Goal: Information Seeking & Learning: Find specific fact

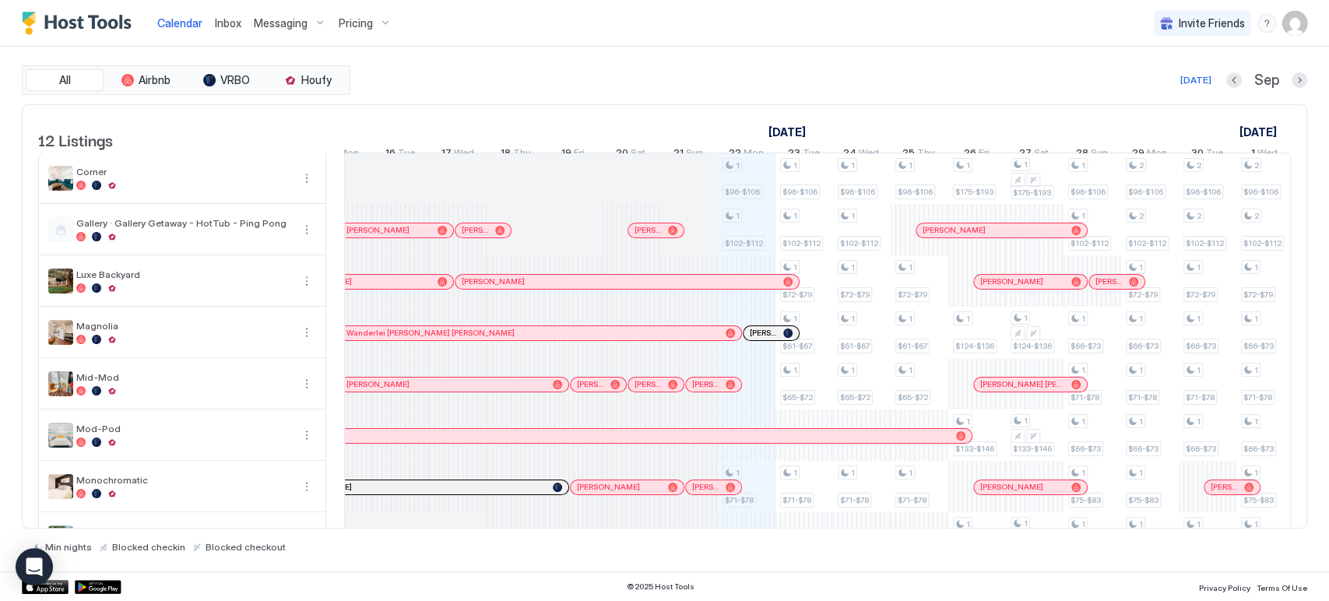
scroll to position [0, 492]
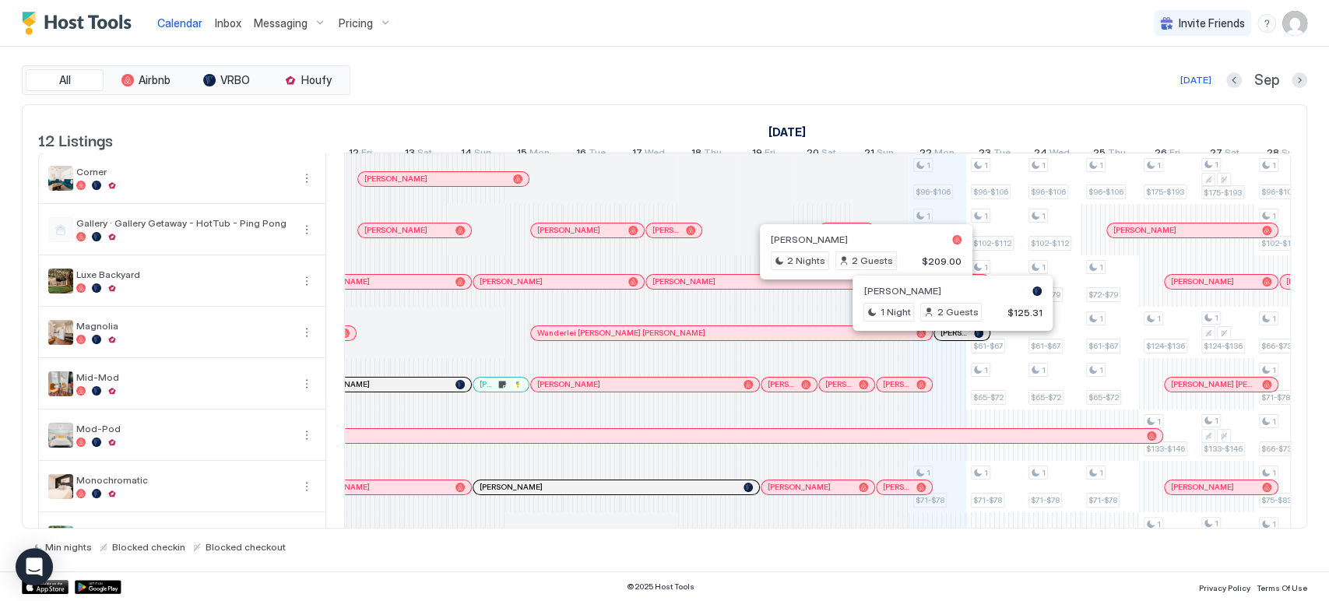
click at [948, 340] on div at bounding box center [948, 333] width 12 height 12
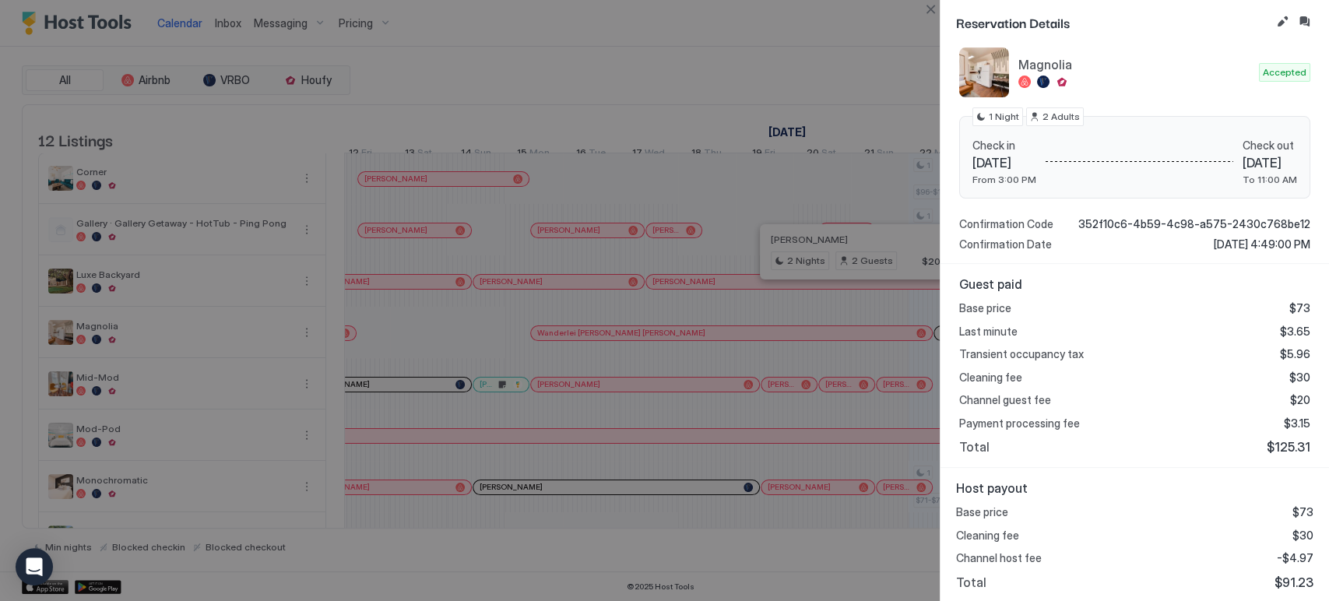
click at [935, 20] on div at bounding box center [664, 300] width 1329 height 601
click at [931, 11] on button "Close" at bounding box center [930, 9] width 19 height 19
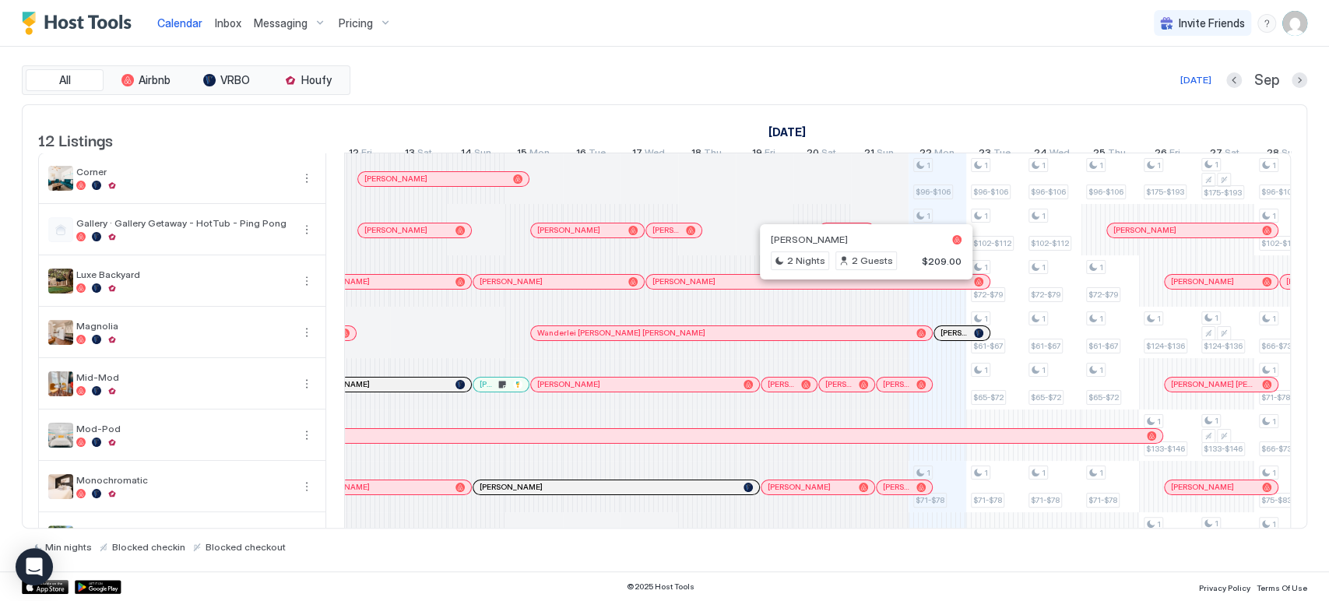
click at [955, 340] on div at bounding box center [955, 333] width 12 height 12
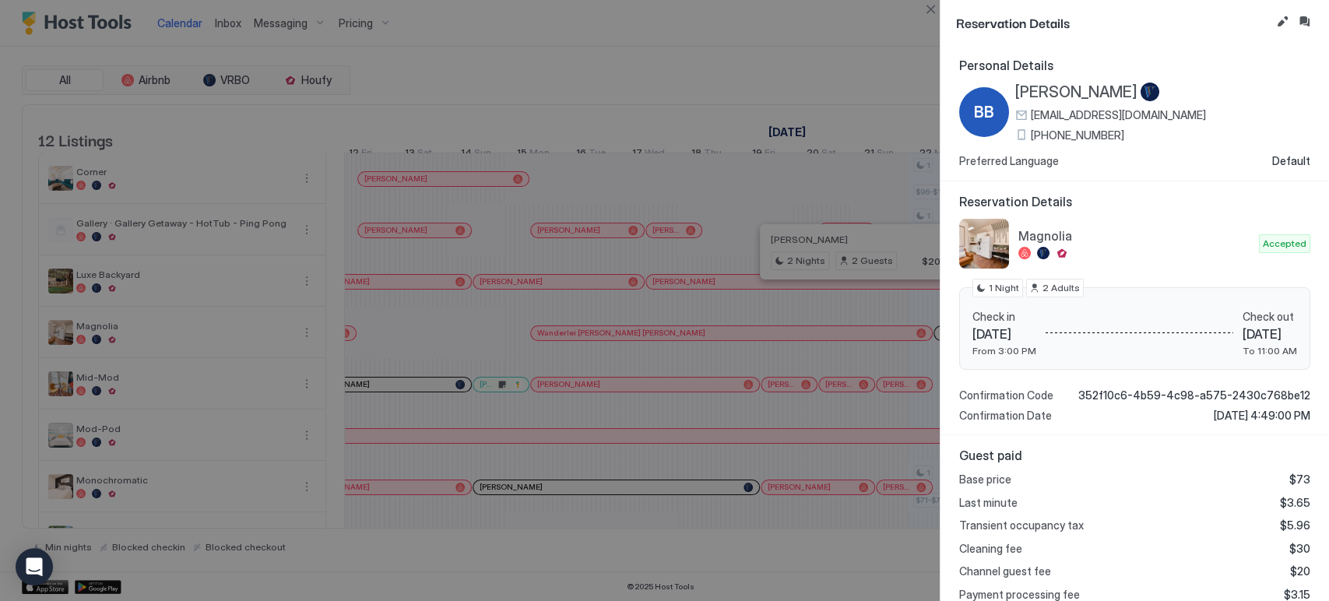
scroll to position [171, 0]
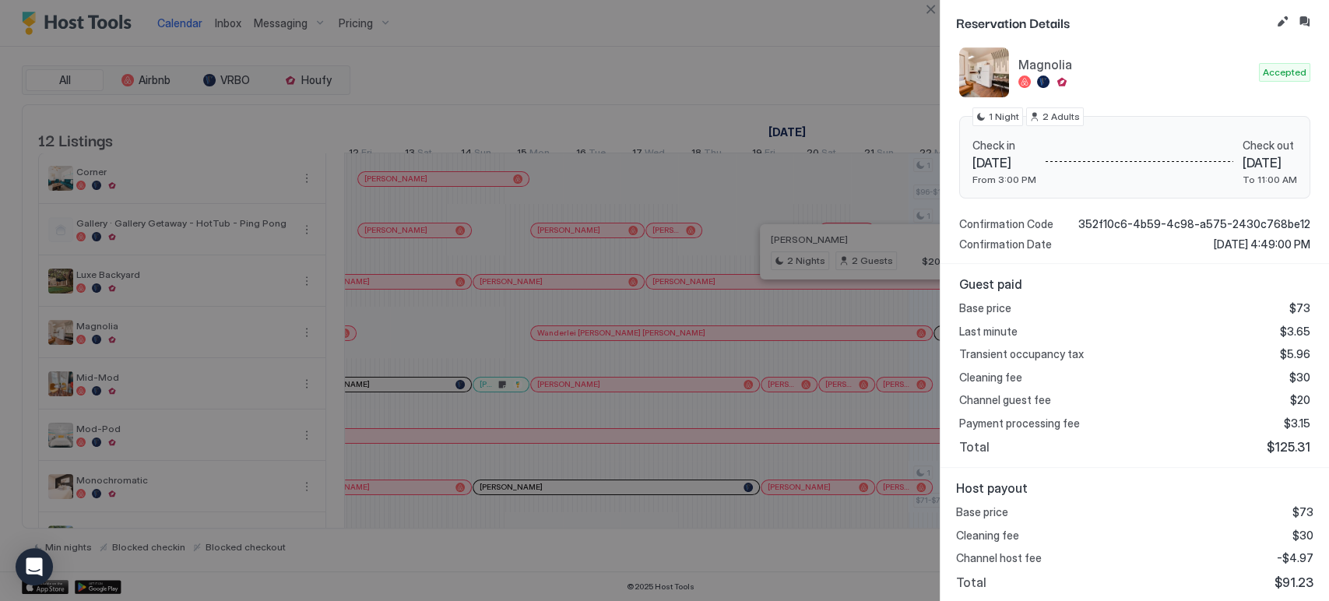
click at [1276, 589] on span "$91.23" at bounding box center [1294, 583] width 39 height 16
copy span "91.23"
click at [937, 11] on button "Close" at bounding box center [930, 9] width 19 height 19
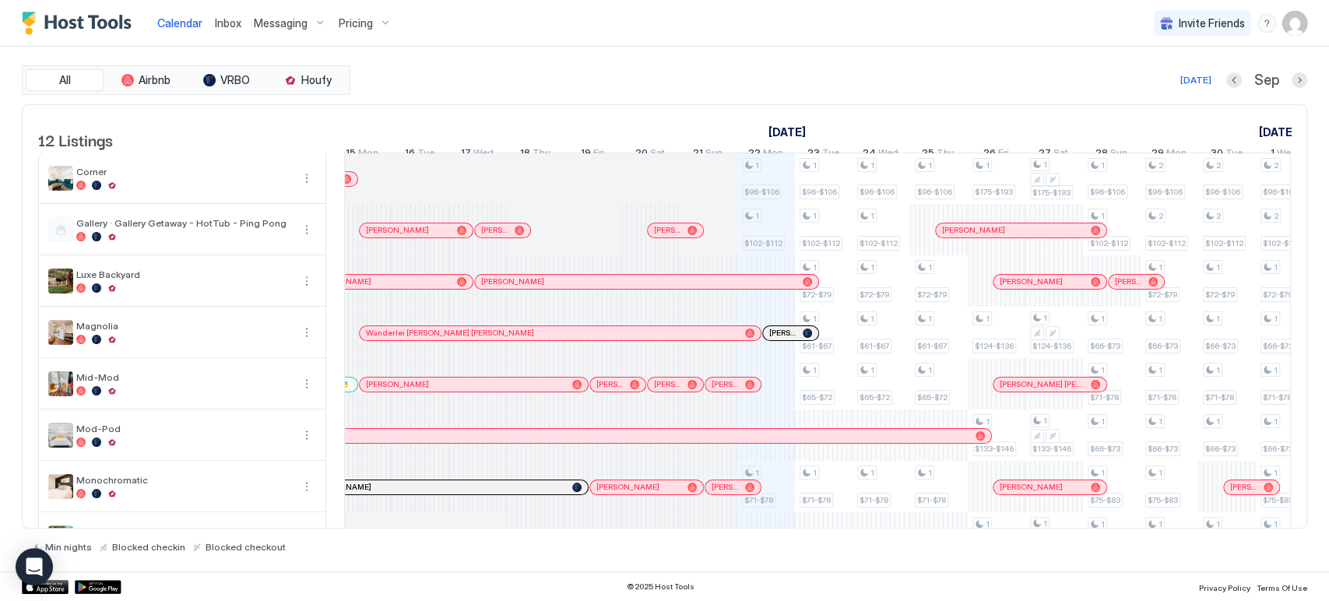
scroll to position [0, 455]
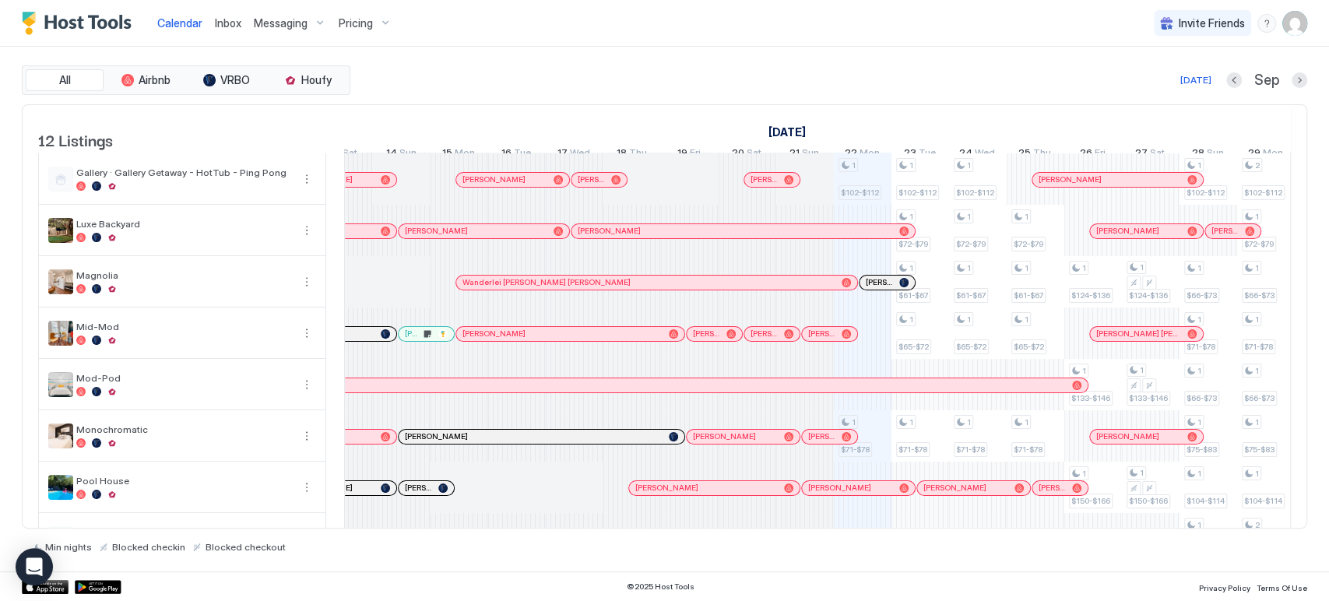
click at [710, 340] on div at bounding box center [710, 334] width 12 height 12
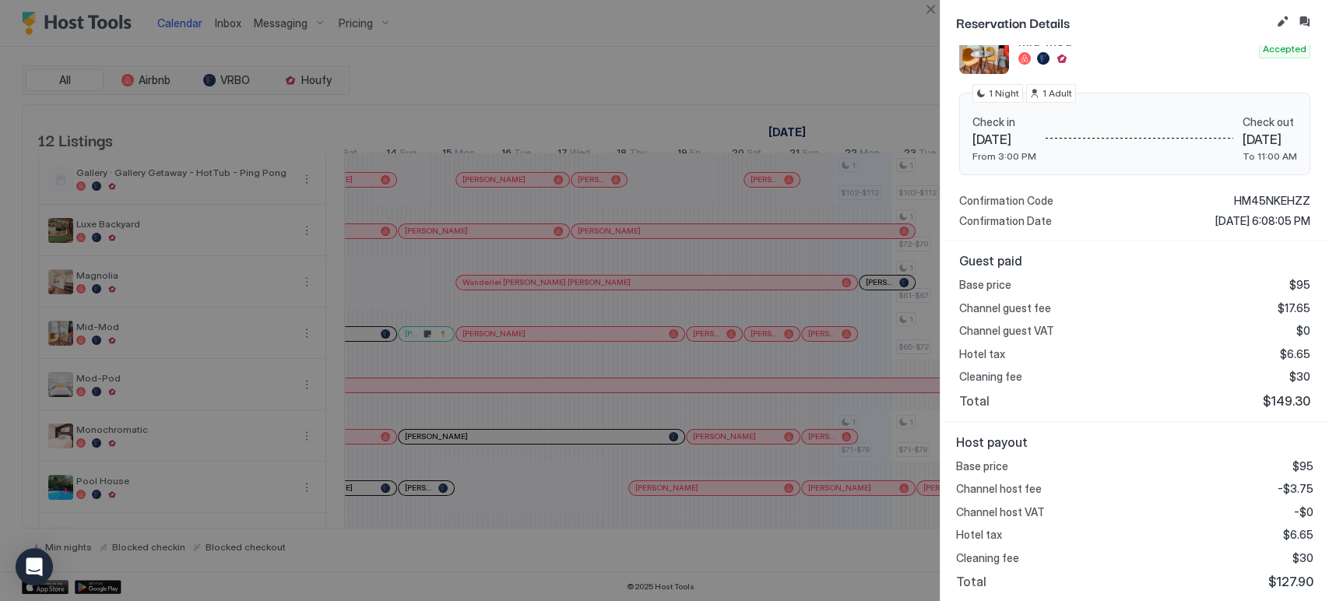
click at [1279, 579] on span "$127.90" at bounding box center [1291, 582] width 45 height 16
copy span "127.90"
click at [935, 8] on button "Close" at bounding box center [930, 9] width 19 height 19
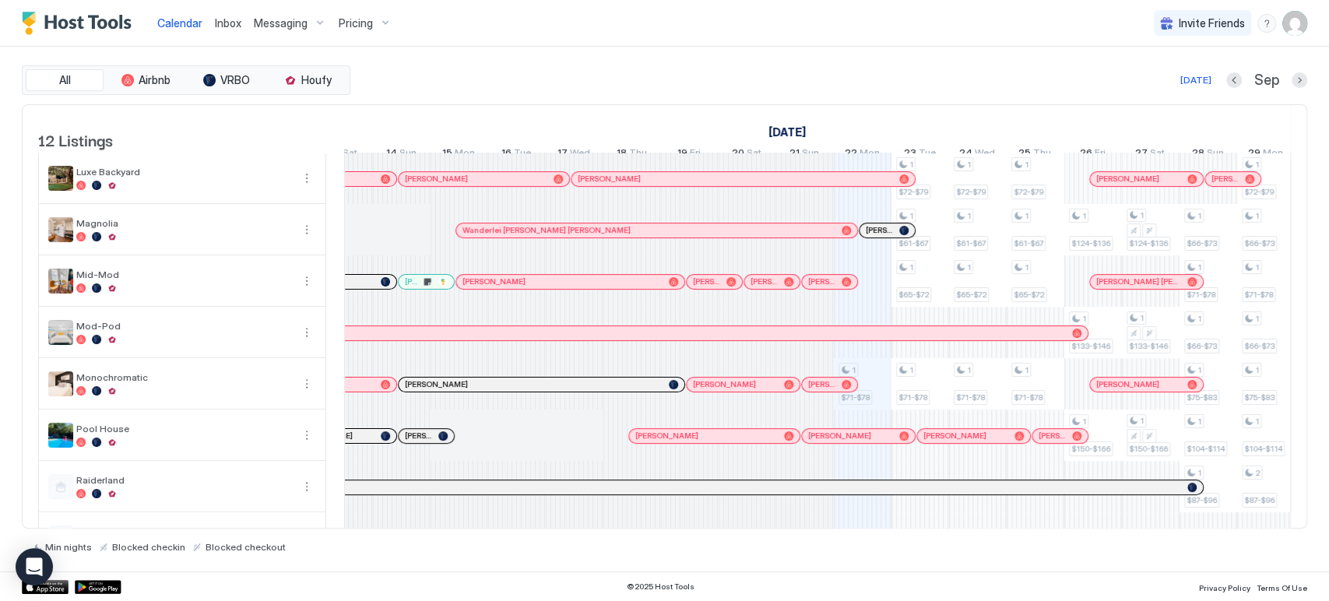
scroll to position [102, 0]
click at [1130, 290] on div "[PERSON_NAME] [PERSON_NAME]" at bounding box center [1146, 283] width 113 height 14
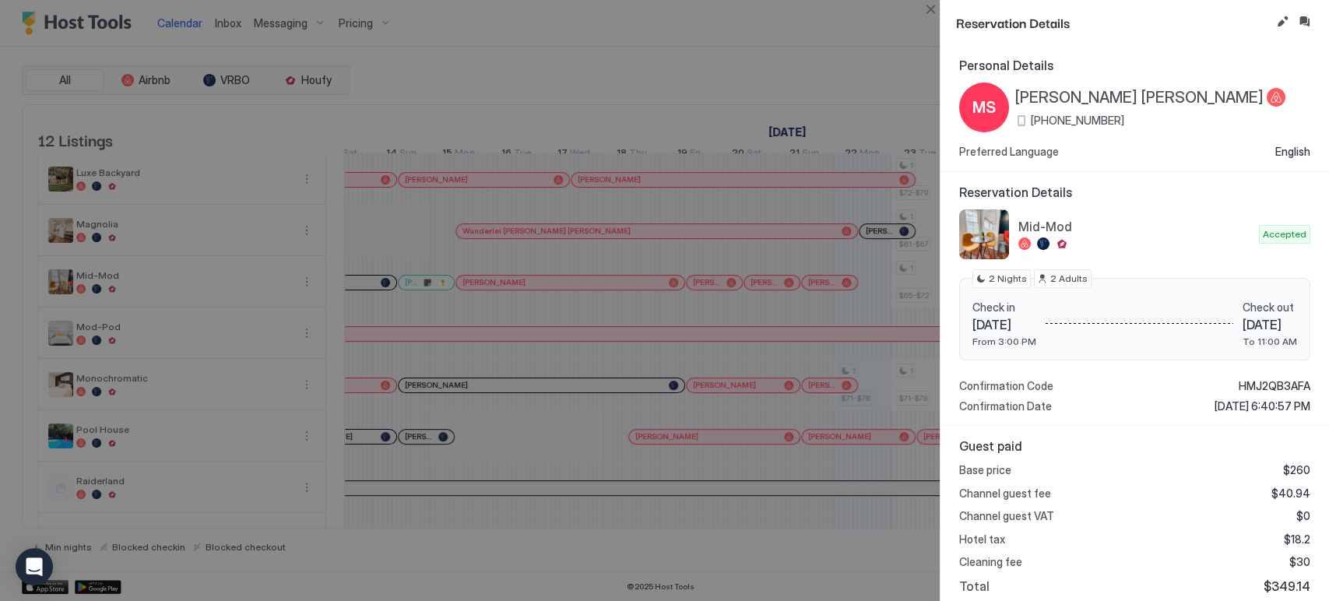
scroll to position [185, 0]
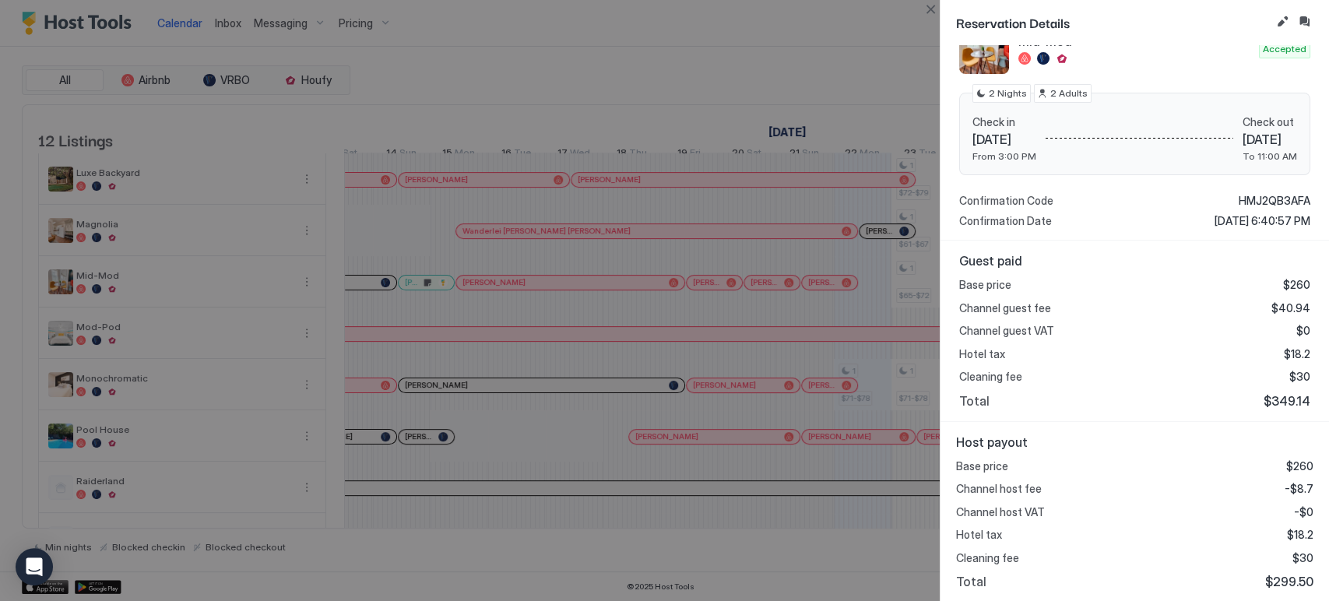
click at [1291, 574] on span "$299.50" at bounding box center [1290, 582] width 48 height 16
copy span "299.50"
click at [934, 9] on button "Close" at bounding box center [930, 9] width 19 height 19
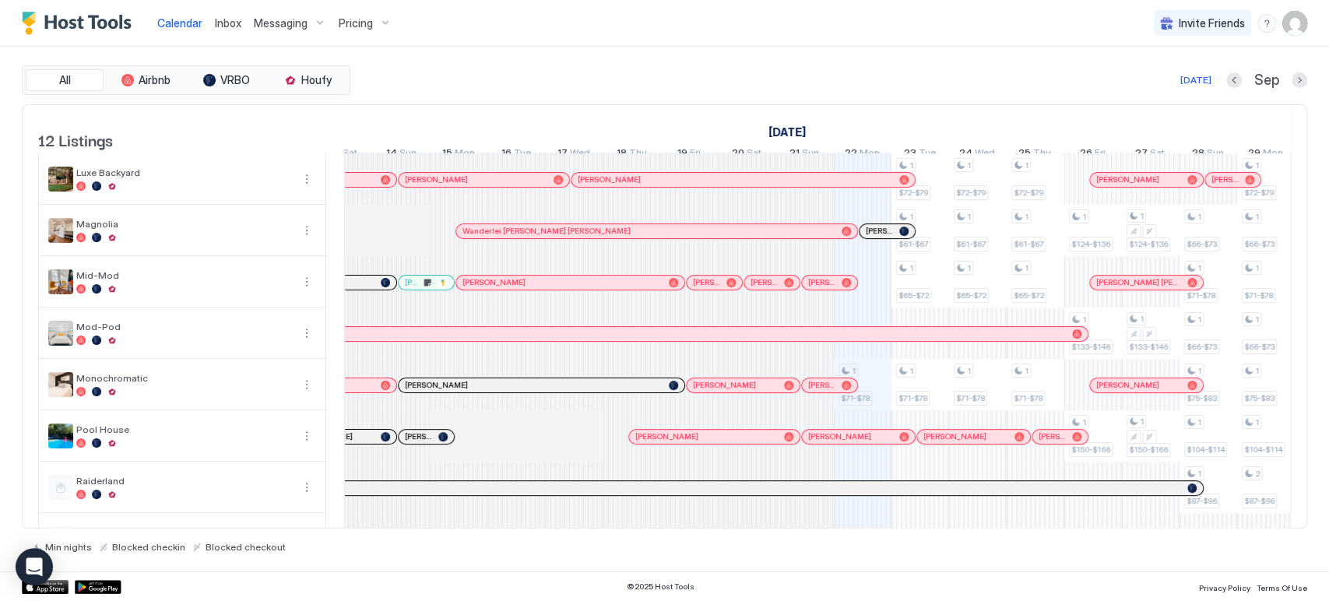
click at [822, 289] on div at bounding box center [823, 282] width 12 height 12
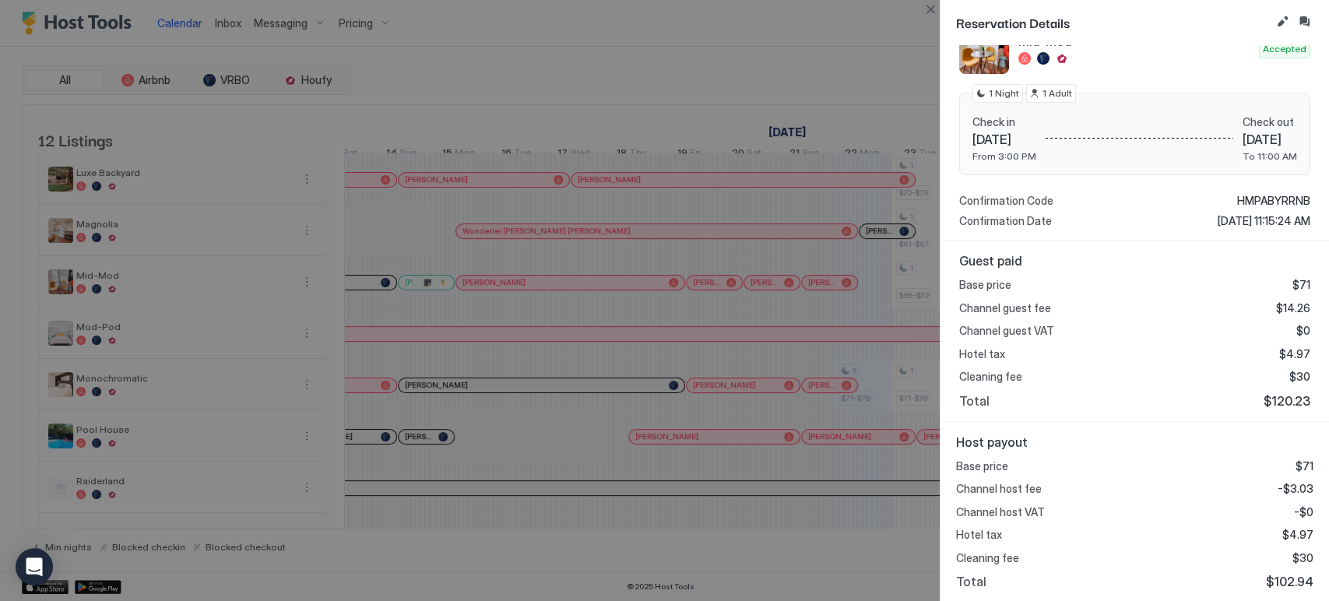
click at [1277, 576] on span "$102.94" at bounding box center [1290, 582] width 48 height 16
copy span "102.94"
click at [924, 15] on button "Close" at bounding box center [930, 9] width 19 height 19
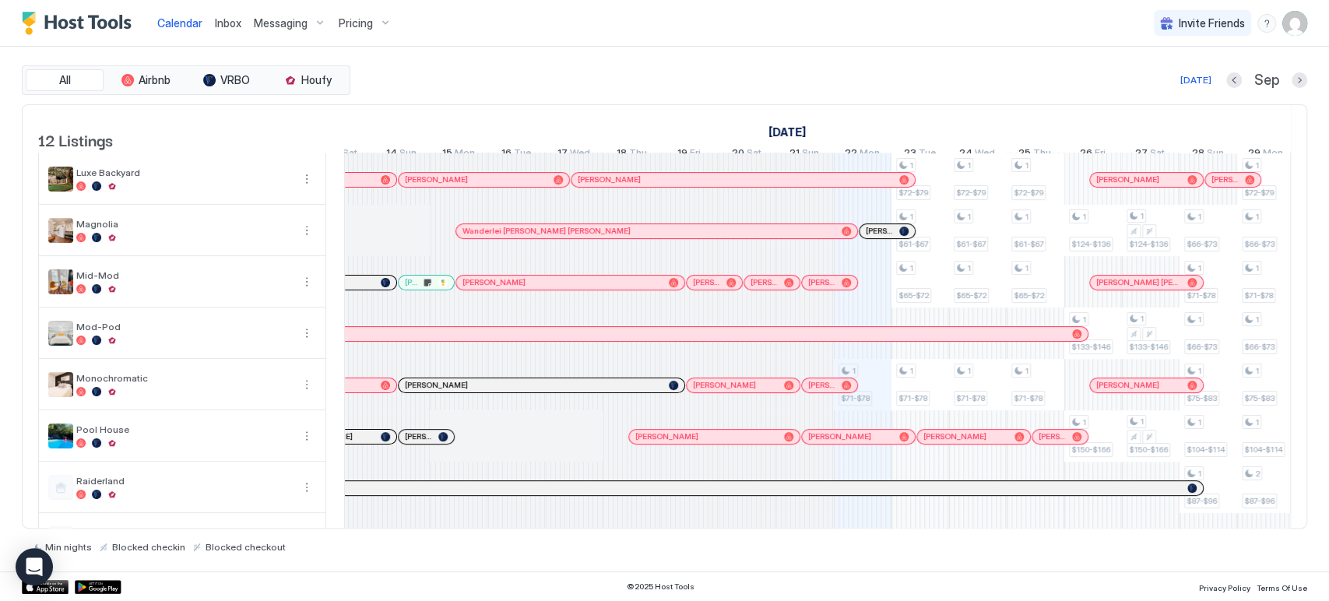
click at [769, 290] on div "[PERSON_NAME]" at bounding box center [772, 283] width 55 height 14
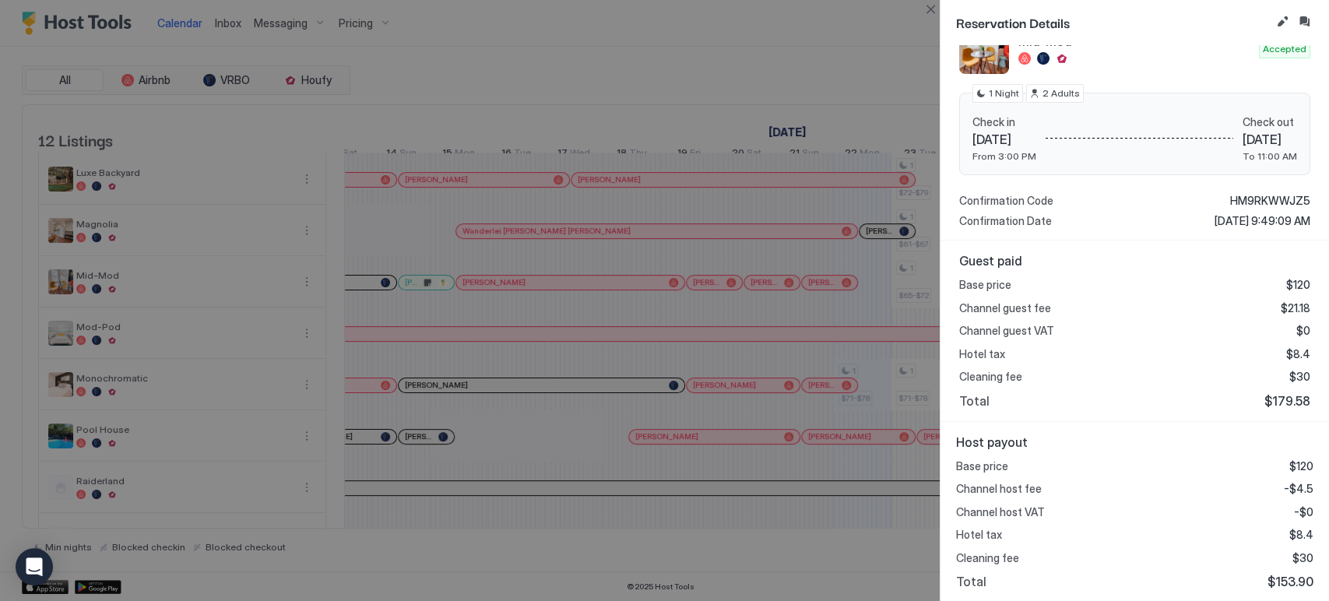
click at [1277, 558] on div "Cleaning fee $30" at bounding box center [1134, 558] width 357 height 14
click at [1283, 575] on span "$153.90" at bounding box center [1291, 582] width 46 height 16
copy span "153.90"
click at [935, 5] on button "Close" at bounding box center [930, 9] width 19 height 19
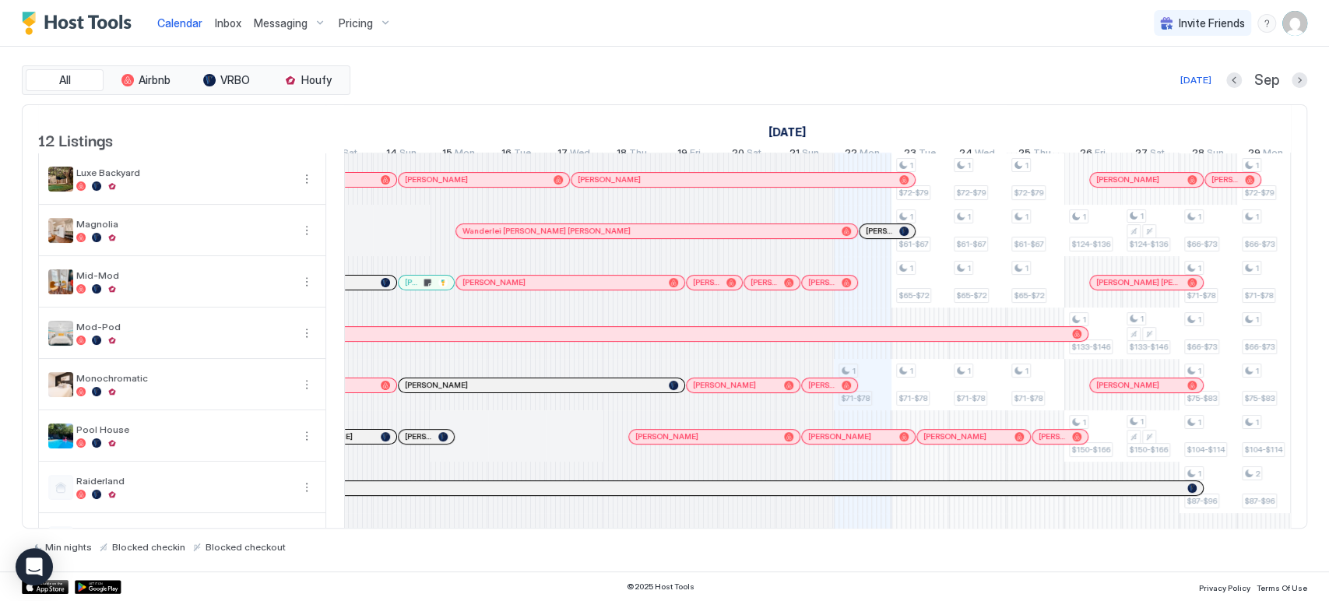
click at [701, 289] on div at bounding box center [701, 282] width 12 height 12
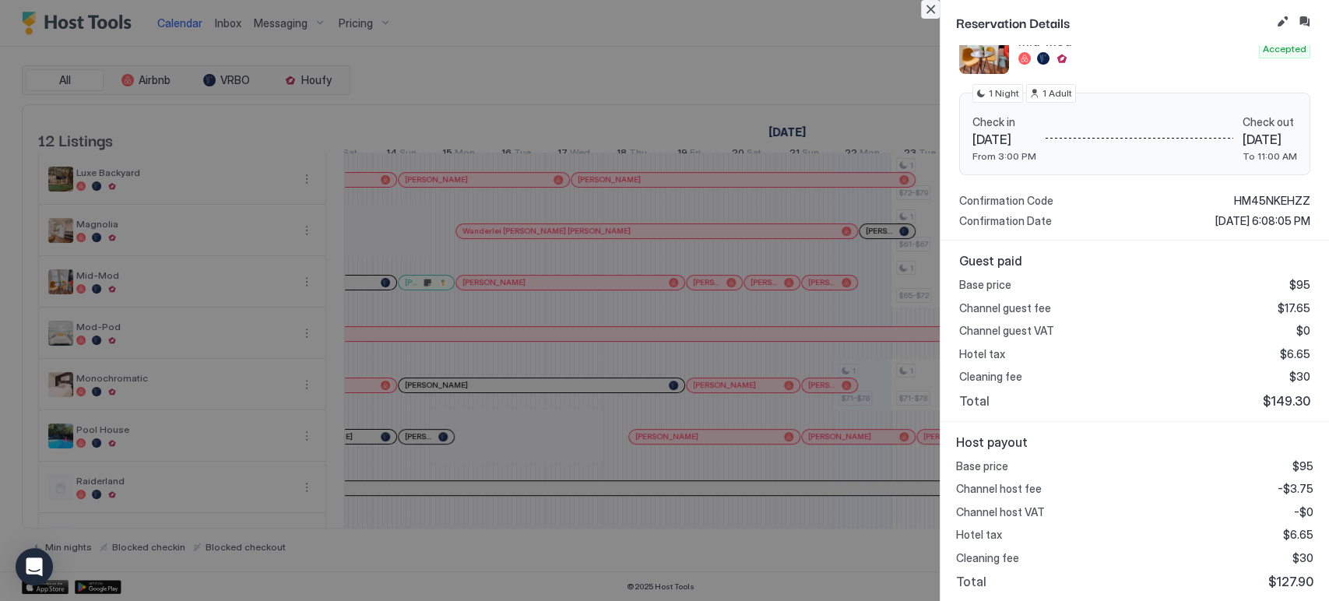
click at [922, 8] on button "Close" at bounding box center [930, 9] width 19 height 19
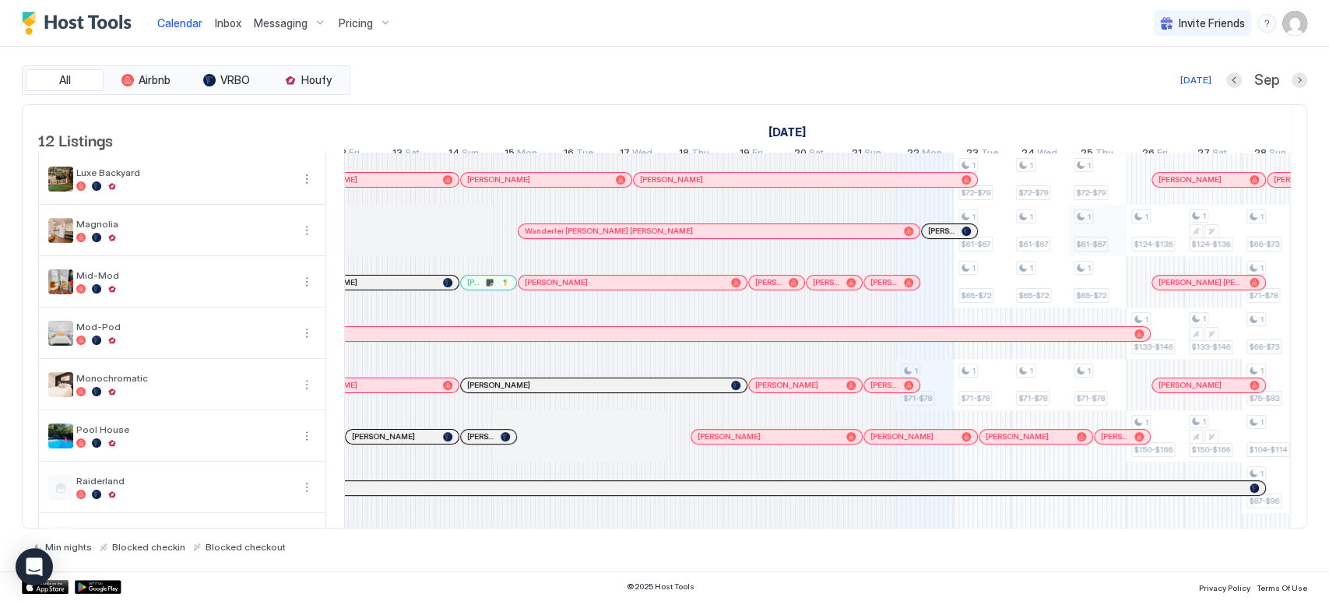
scroll to position [0, 299]
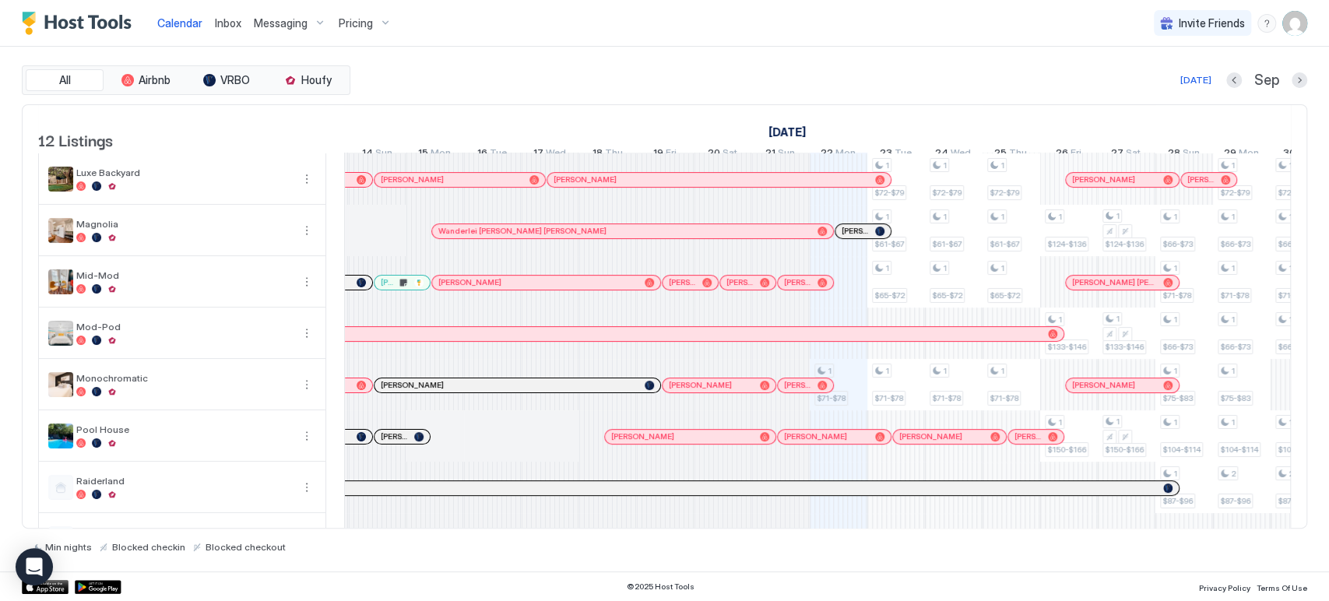
click at [780, 390] on div "[PERSON_NAME]" at bounding box center [805, 385] width 55 height 10
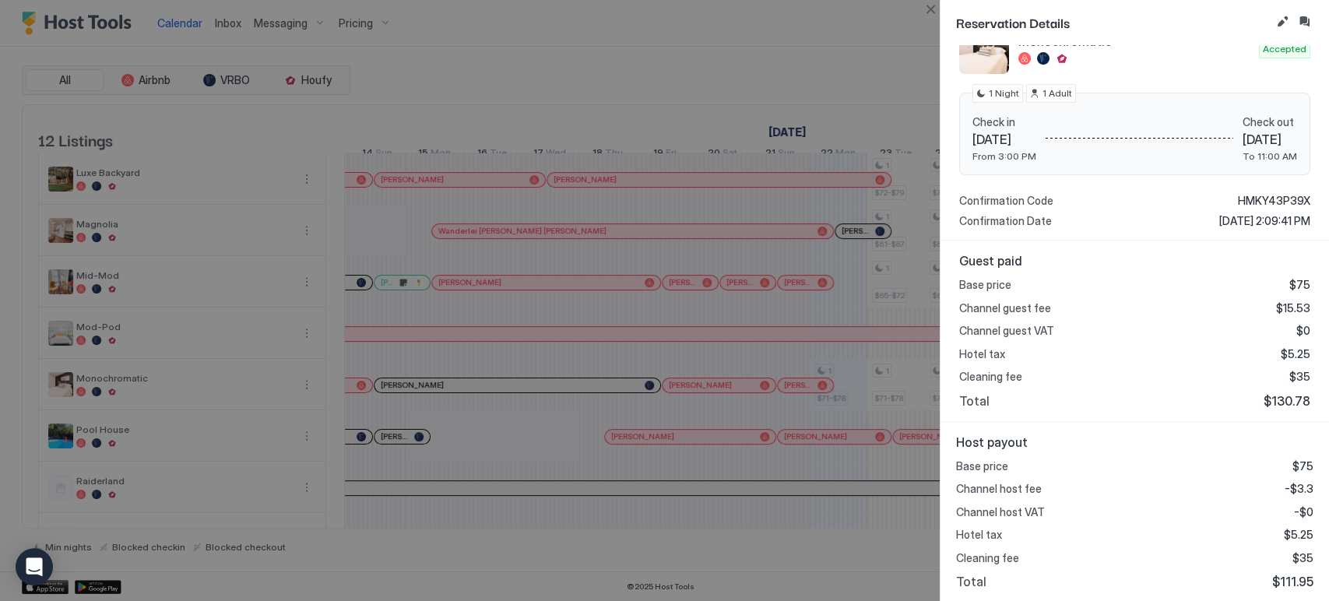
click at [1284, 578] on span "$111.95" at bounding box center [1293, 582] width 41 height 16
copy span "111.95"
click at [926, 5] on button "Close" at bounding box center [930, 9] width 19 height 19
